Goal: Information Seeking & Learning: Learn about a topic

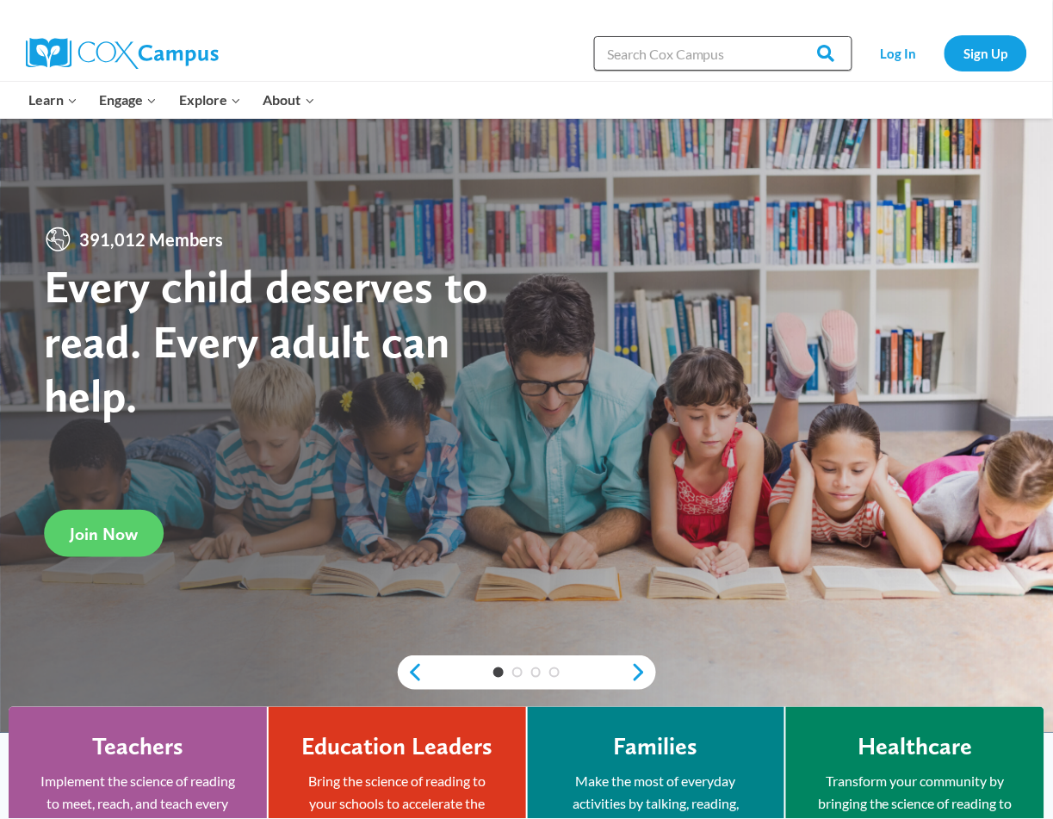
click at [676, 56] on input "Search in https://coxcampus.org/" at bounding box center [723, 53] width 258 height 34
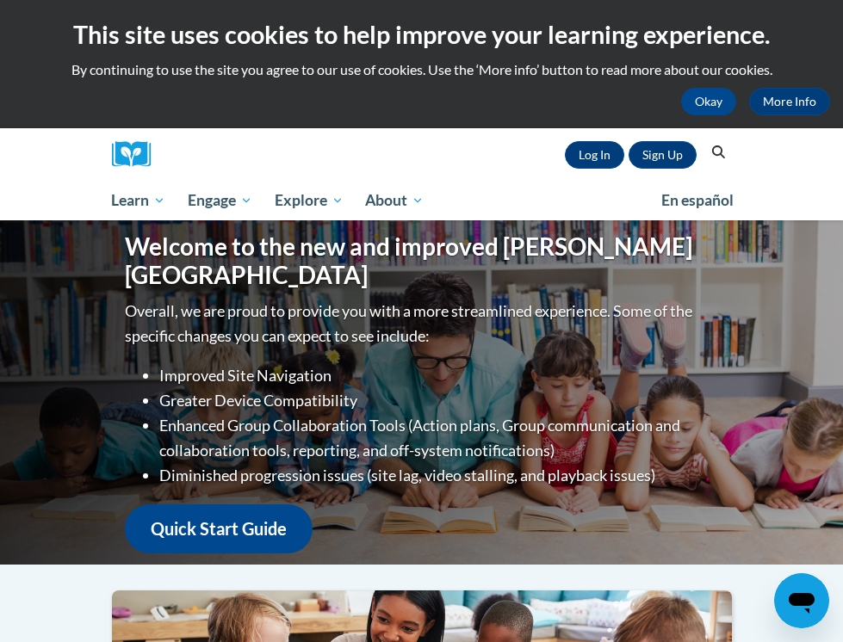
click at [0, 0] on input "Search..." at bounding box center [0, 0] width 0 height 0
type input "s"
type input "milestone"
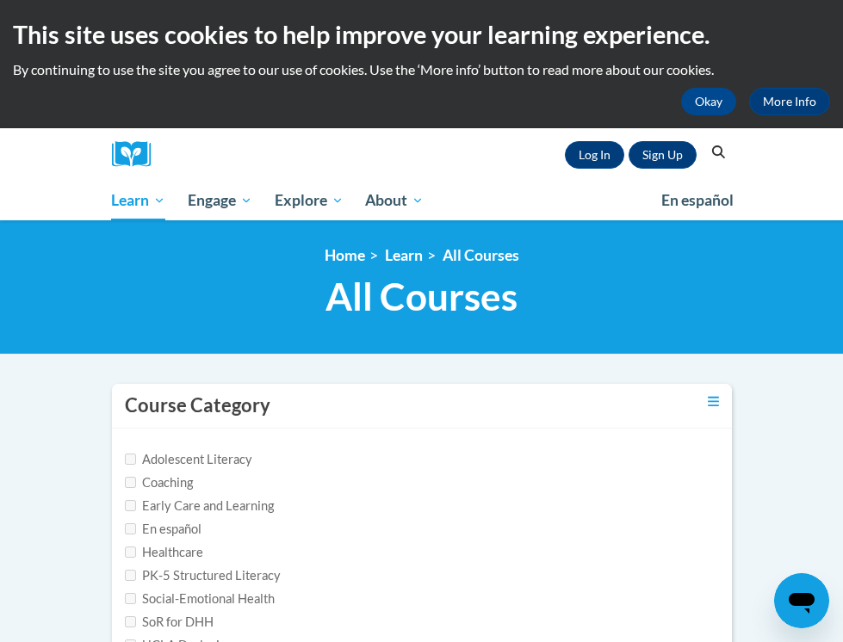
type input "milestone"
